Goal: Find contact information: Find contact information

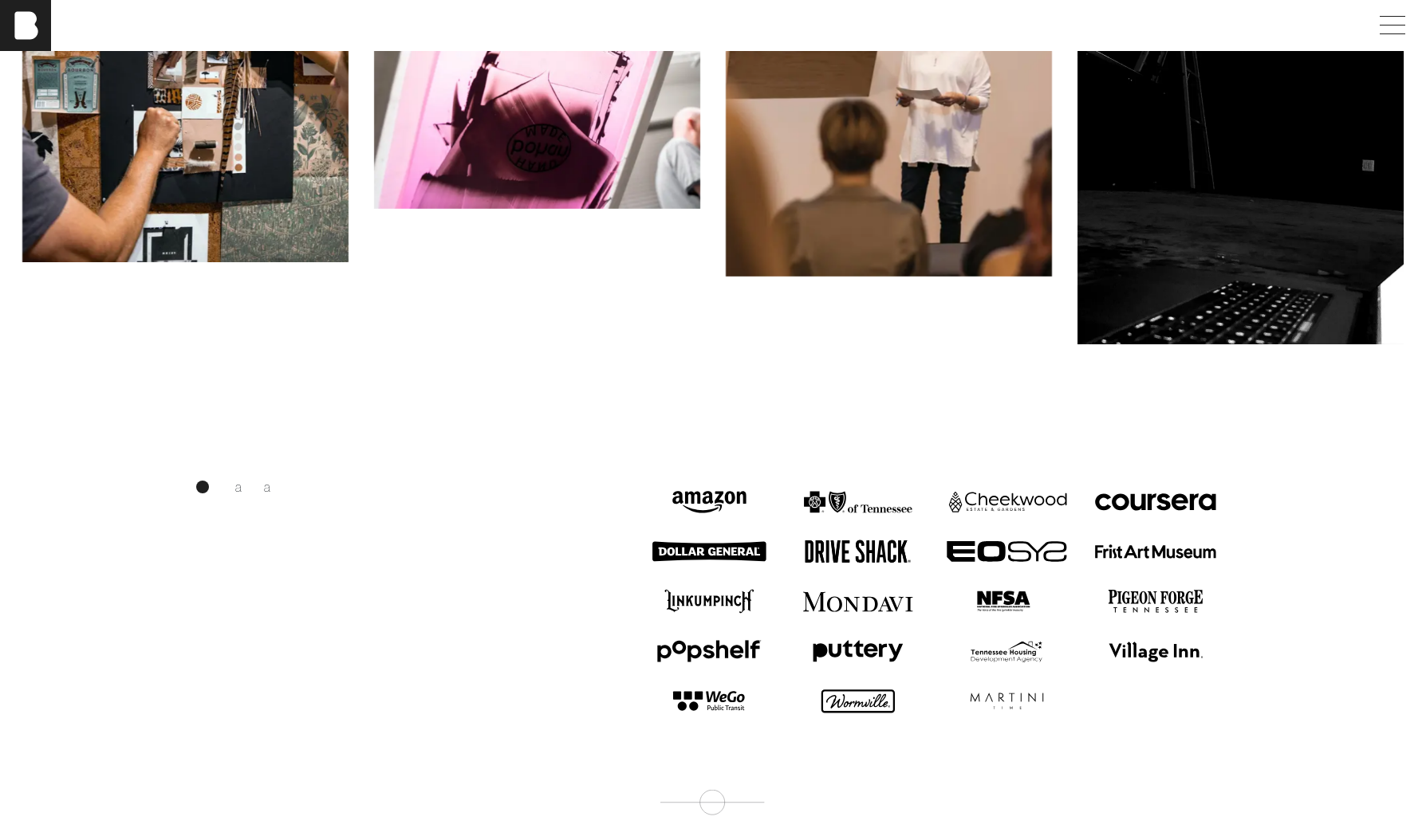
scroll to position [1870, 0]
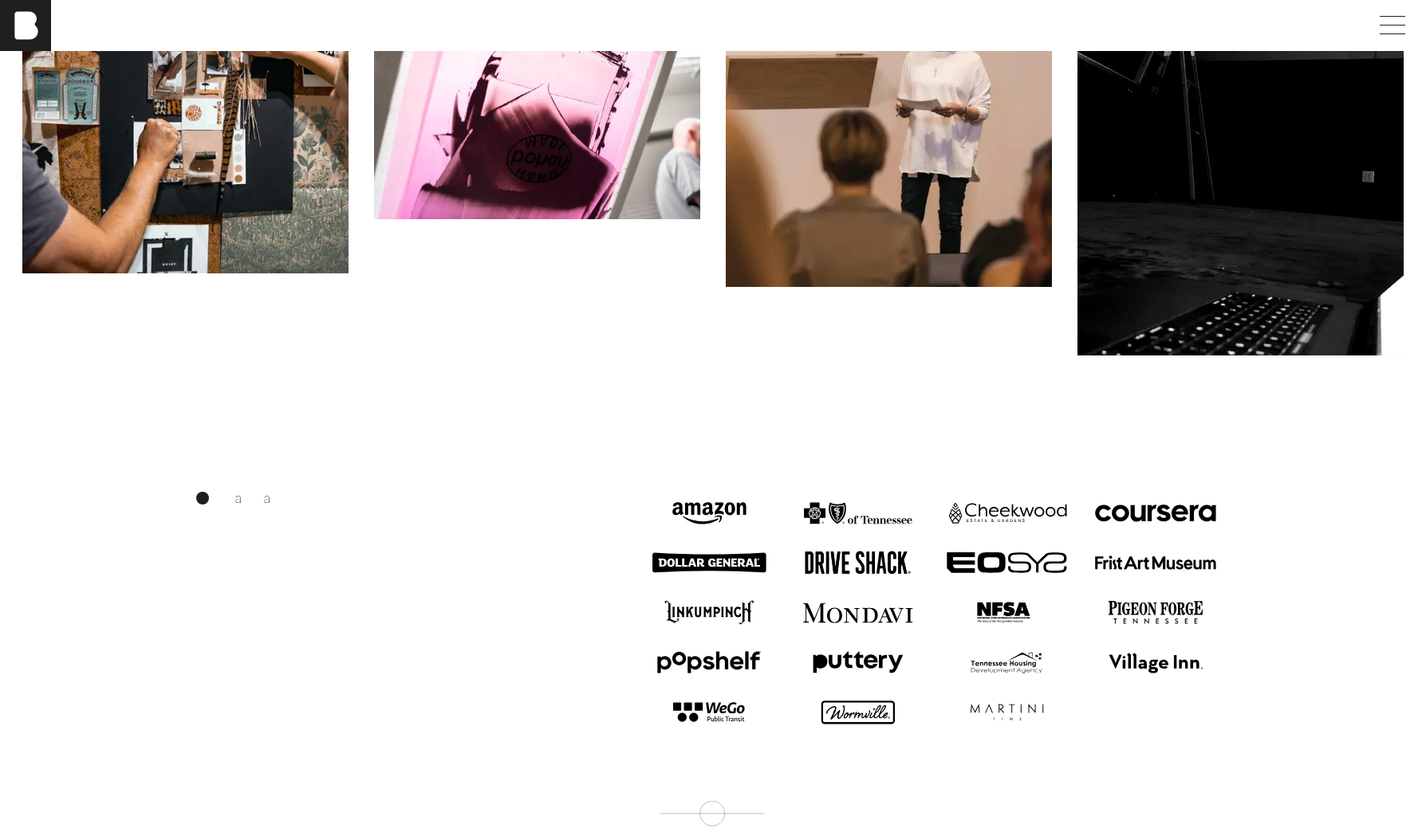
click at [199, 585] on div "B r a n d p a r t n e r s" at bounding box center [405, 612] width 439 height 248
click at [369, 620] on div "B r a n d p a r t n e r s" at bounding box center [405, 612] width 439 height 248
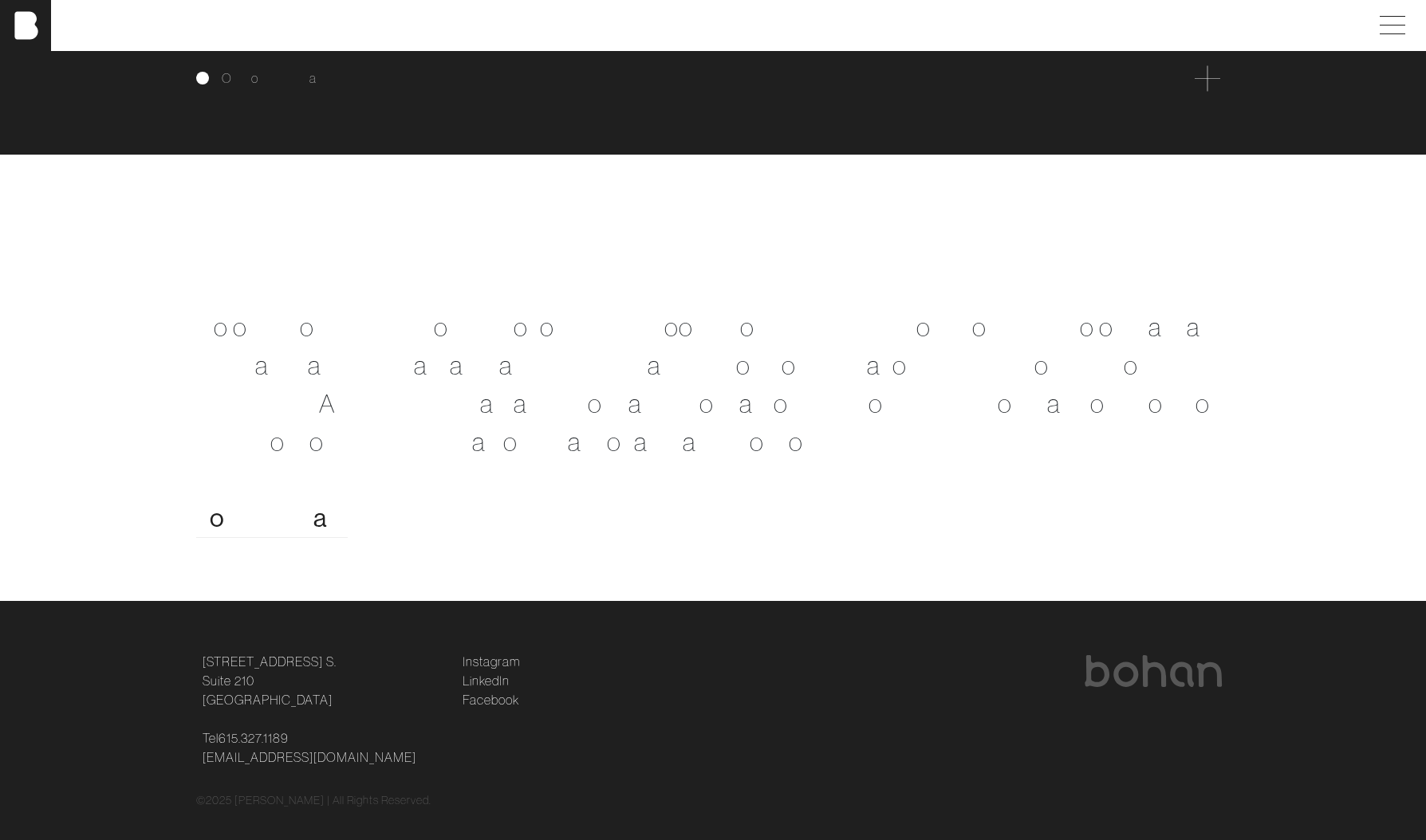
scroll to position [3183, 0]
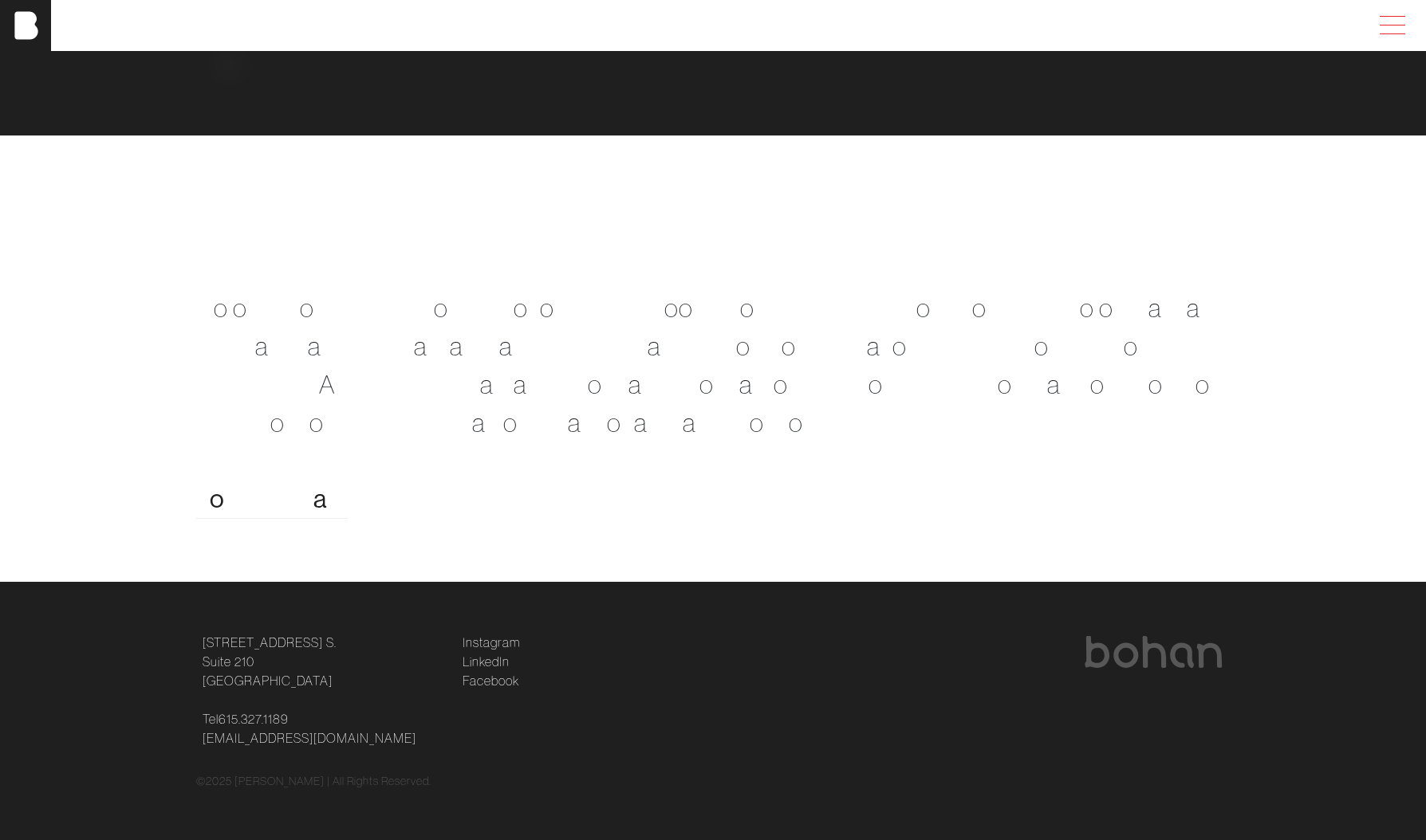
click at [1382, 19] on span at bounding box center [1389, 24] width 37 height 28
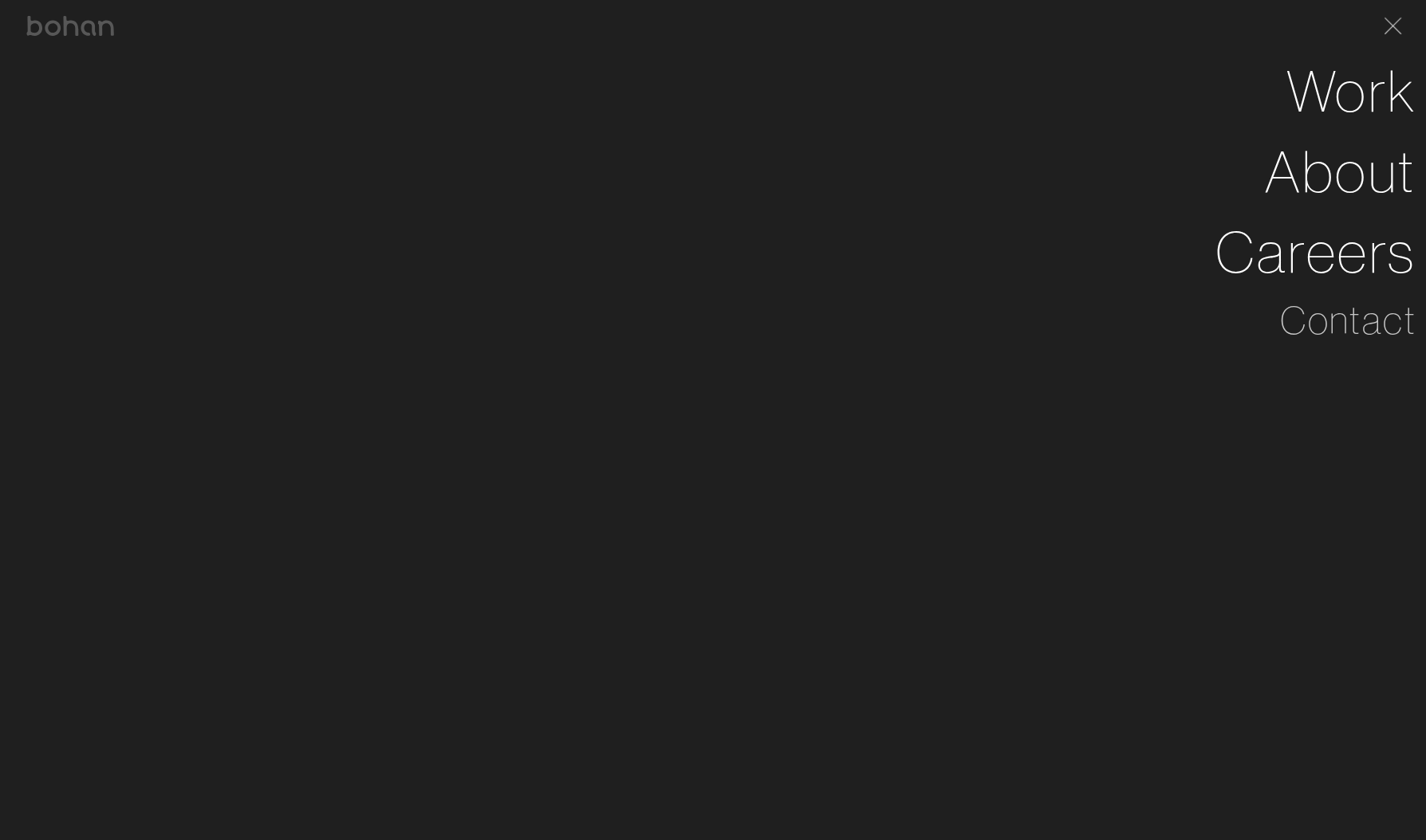
click at [1382, 19] on span at bounding box center [1390, 25] width 33 height 25
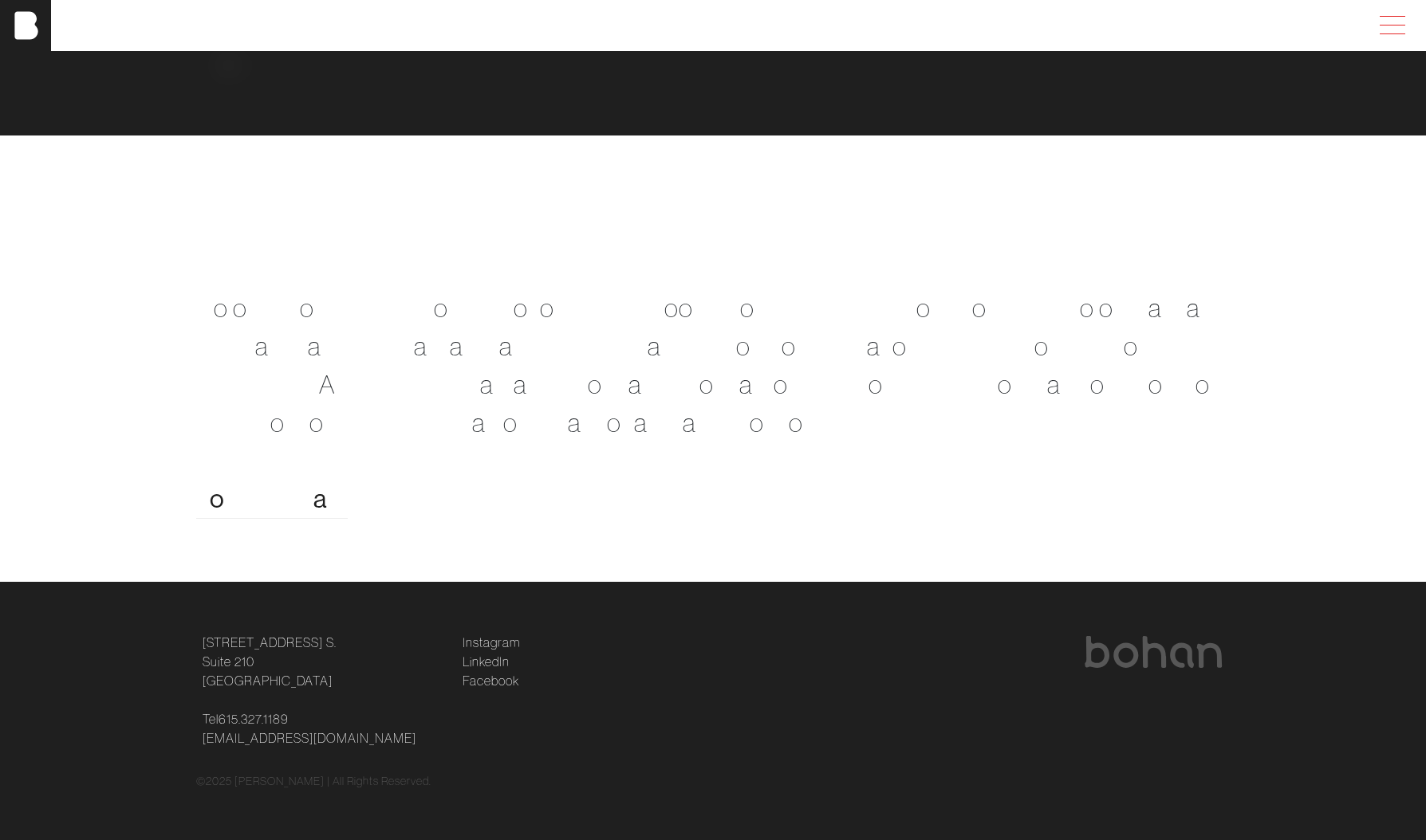
click at [1388, 23] on span at bounding box center [1389, 24] width 37 height 28
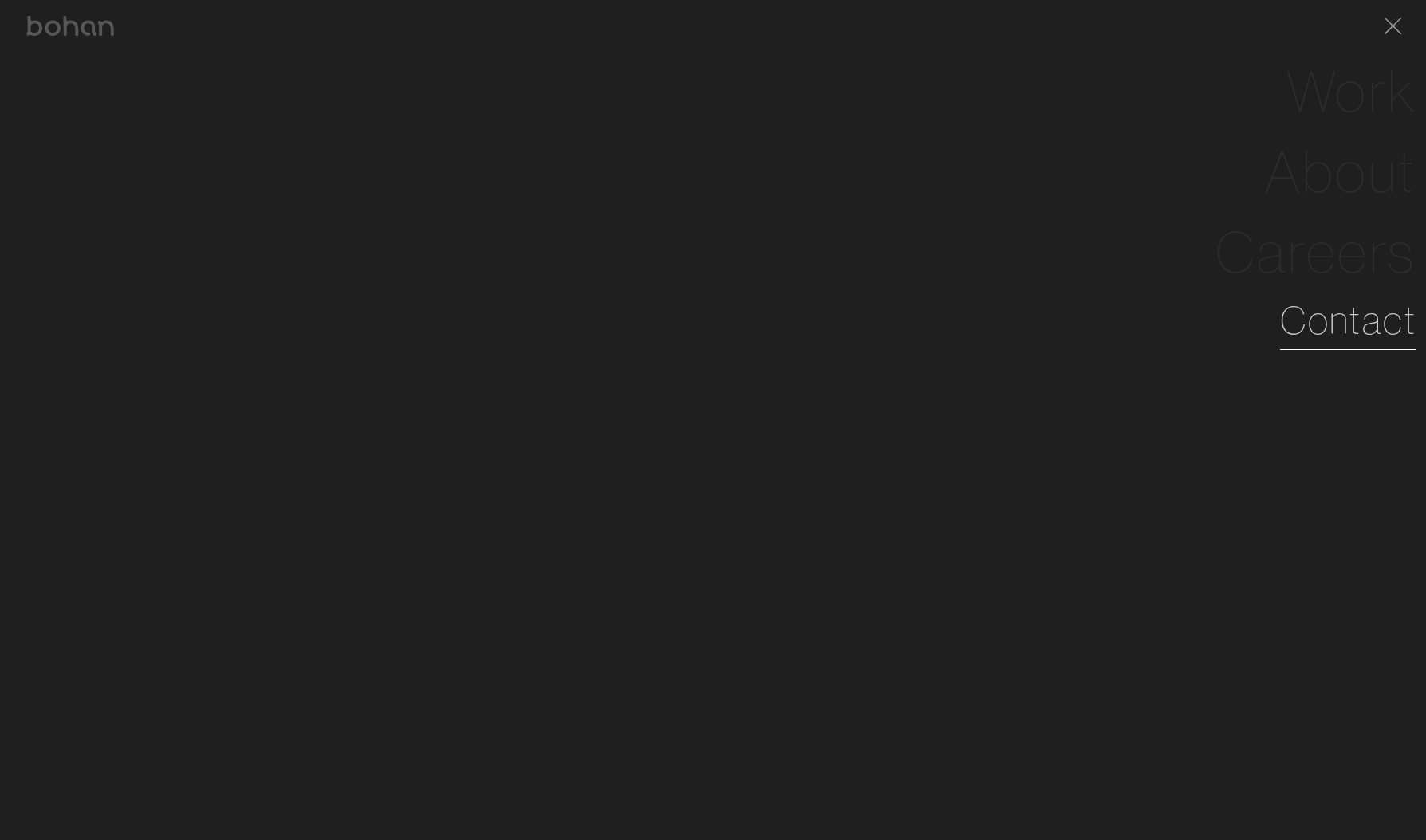
click at [1340, 329] on link "Contact" at bounding box center [1348, 320] width 136 height 57
